Goal: Find specific page/section: Find specific page/section

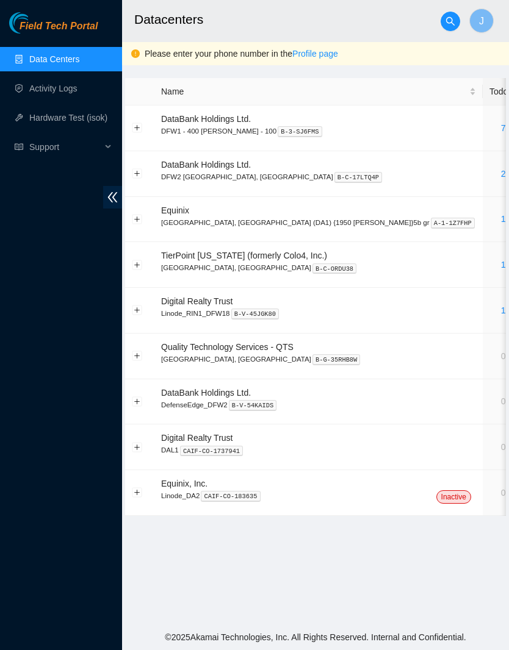
click at [501, 174] on link "2" at bounding box center [503, 174] width 5 height 10
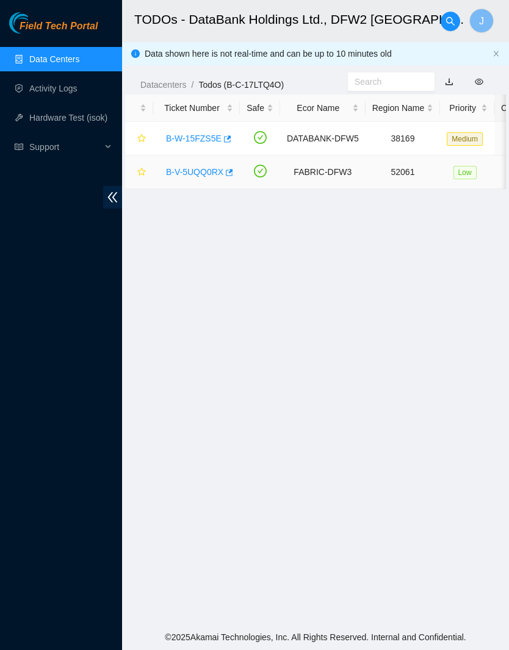
click at [207, 171] on link "B-V-5UQQ0RX" at bounding box center [194, 172] width 57 height 10
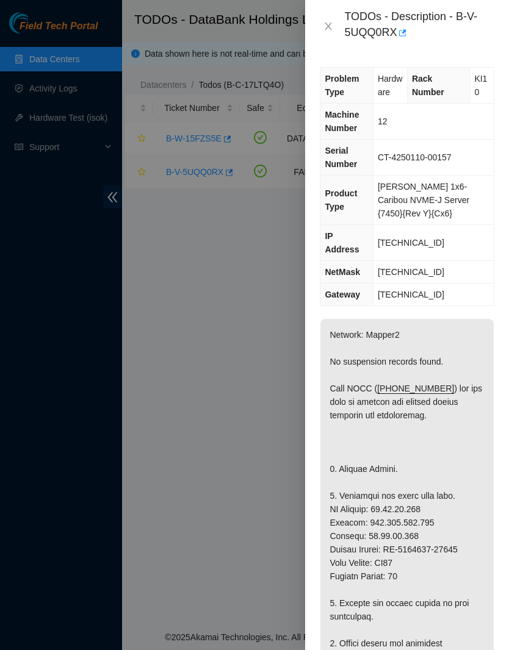
click at [331, 23] on icon "close" at bounding box center [328, 26] width 7 height 7
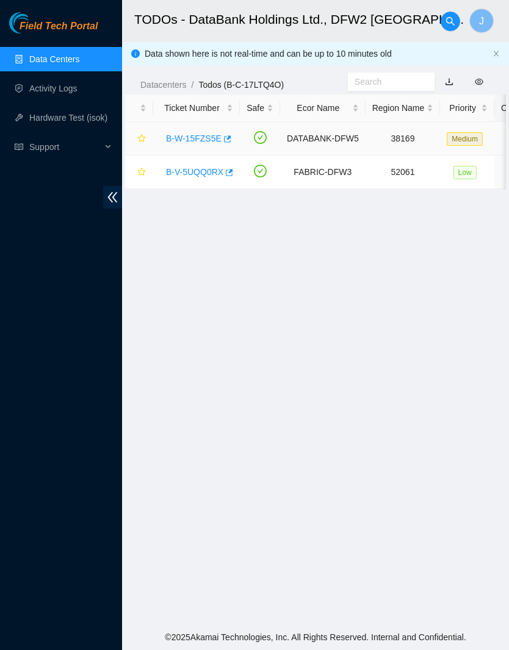
click at [212, 142] on link "B-W-15FZS5E" at bounding box center [194, 139] width 56 height 10
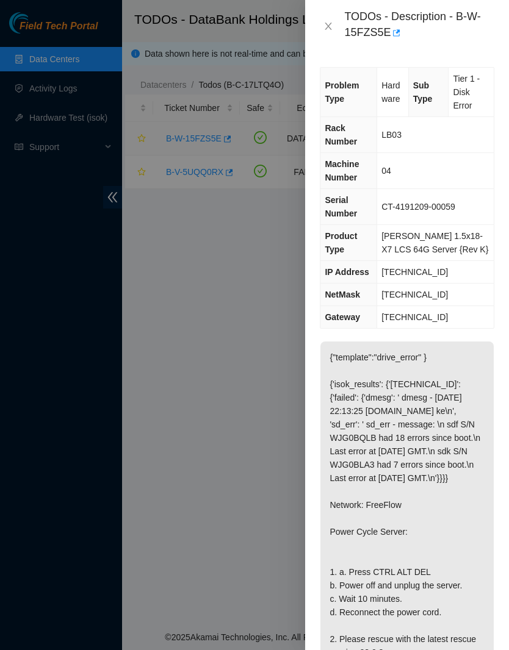
scroll to position [-1, 0]
click at [333, 24] on icon "close" at bounding box center [328, 26] width 10 height 10
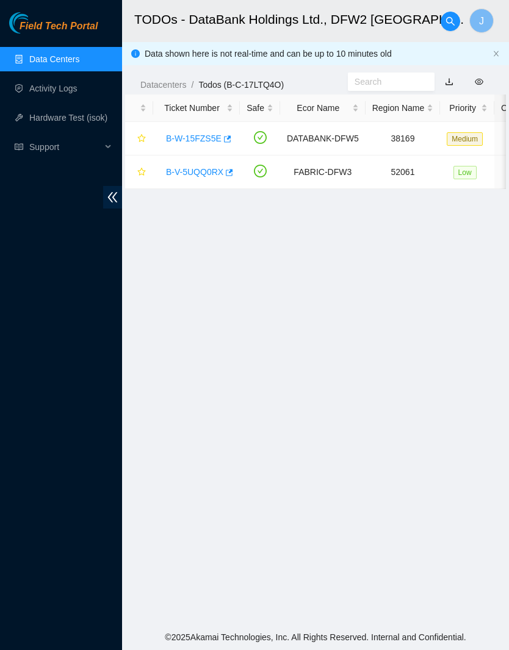
click at [210, 176] on link "B-V-5UQQ0RX" at bounding box center [194, 172] width 57 height 10
